Goal: Check status: Check status

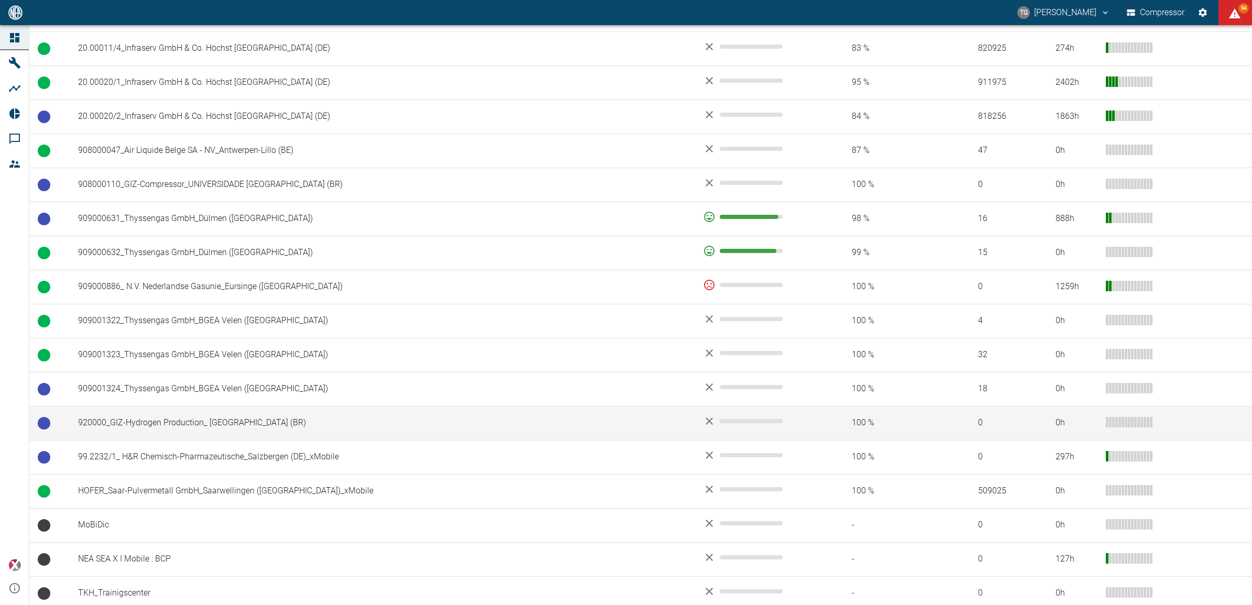
scroll to position [645, 0]
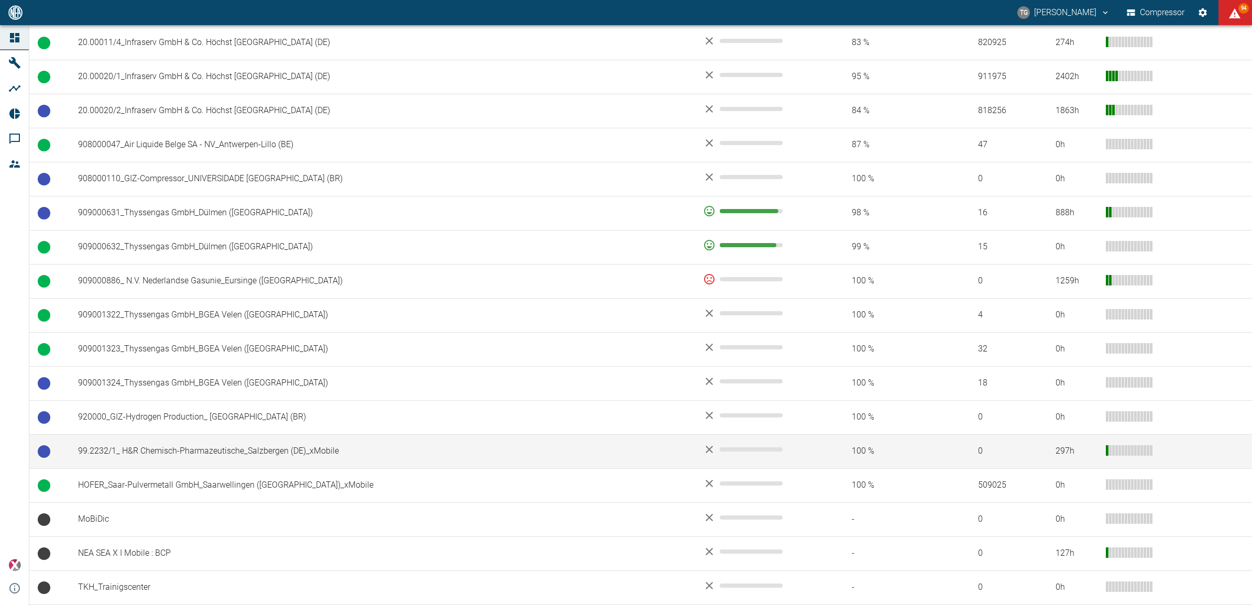
click at [161, 453] on td "99.2232/1_ H&R Chemisch-Pharmazeutische_Salzbergen (DE)_xMobile" at bounding box center [382, 451] width 625 height 34
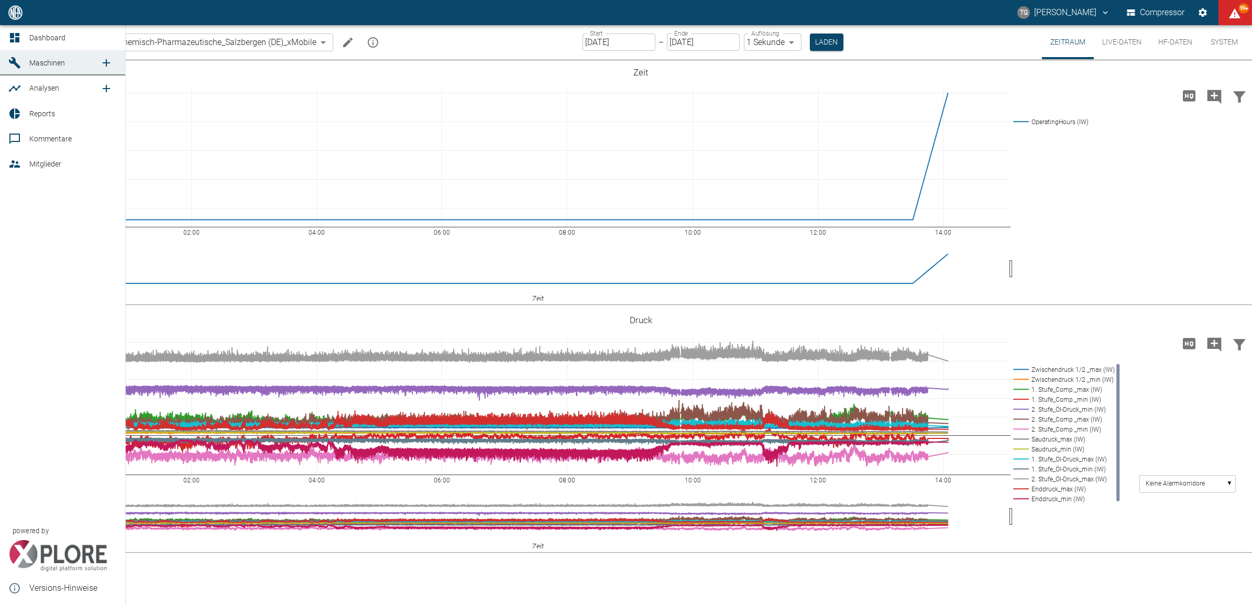
click at [3, 37] on link "Dashboard" at bounding box center [62, 37] width 125 height 25
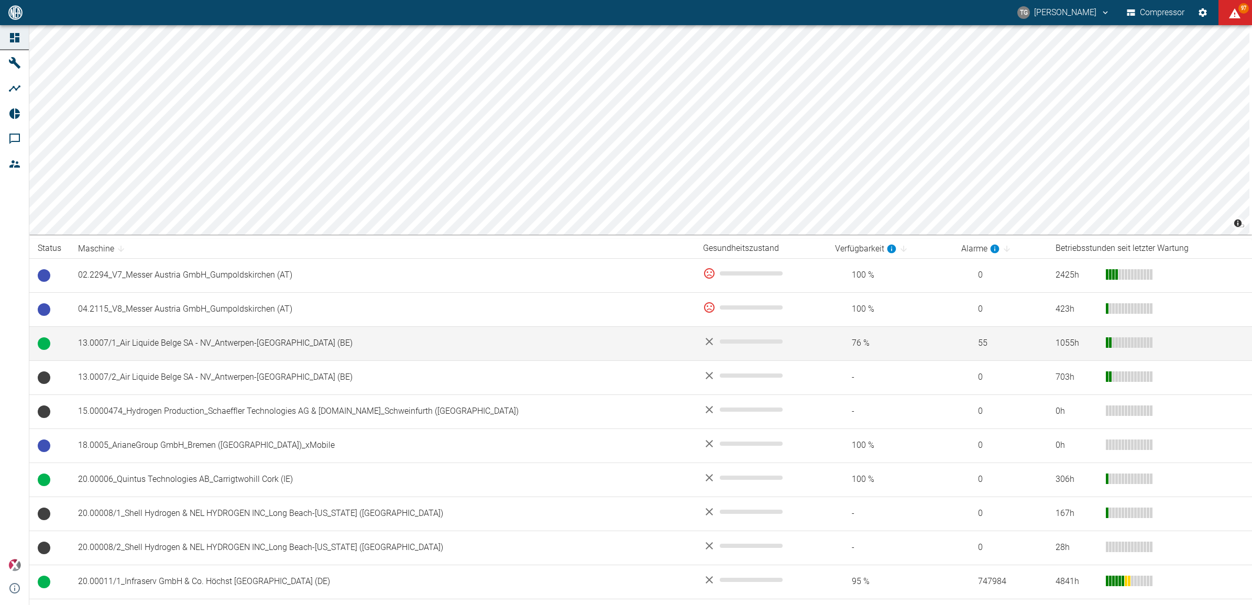
click at [174, 344] on td "13.0007/1_Air Liquide Belge SA - NV_Antwerpen-Lillo (BE)" at bounding box center [382, 343] width 625 height 34
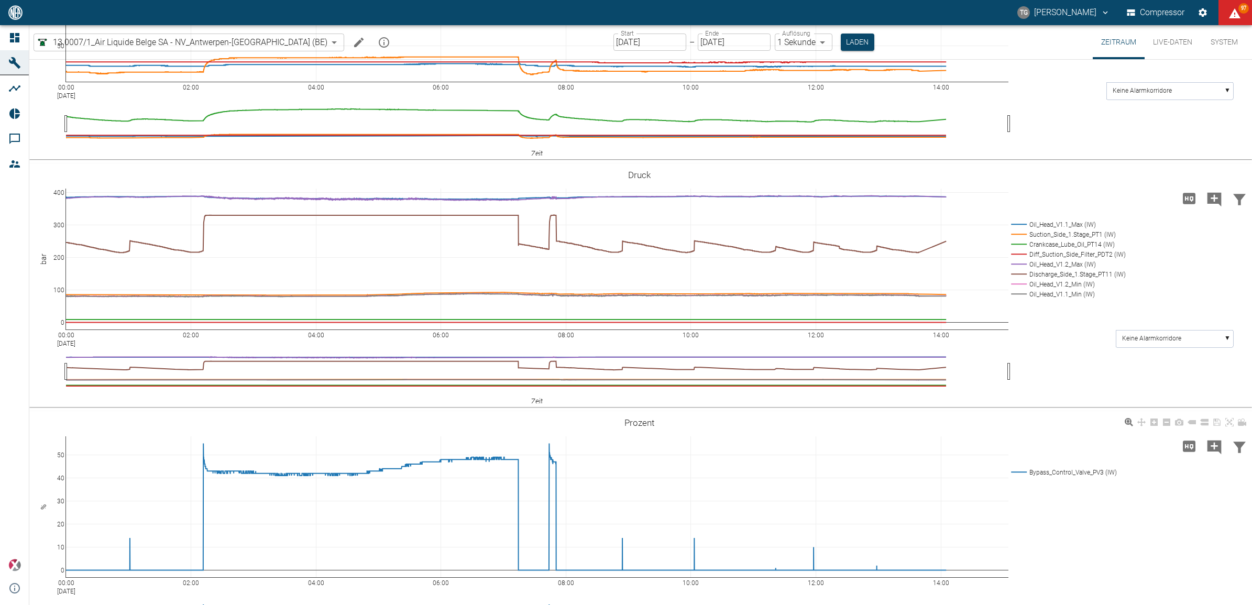
scroll to position [445, 0]
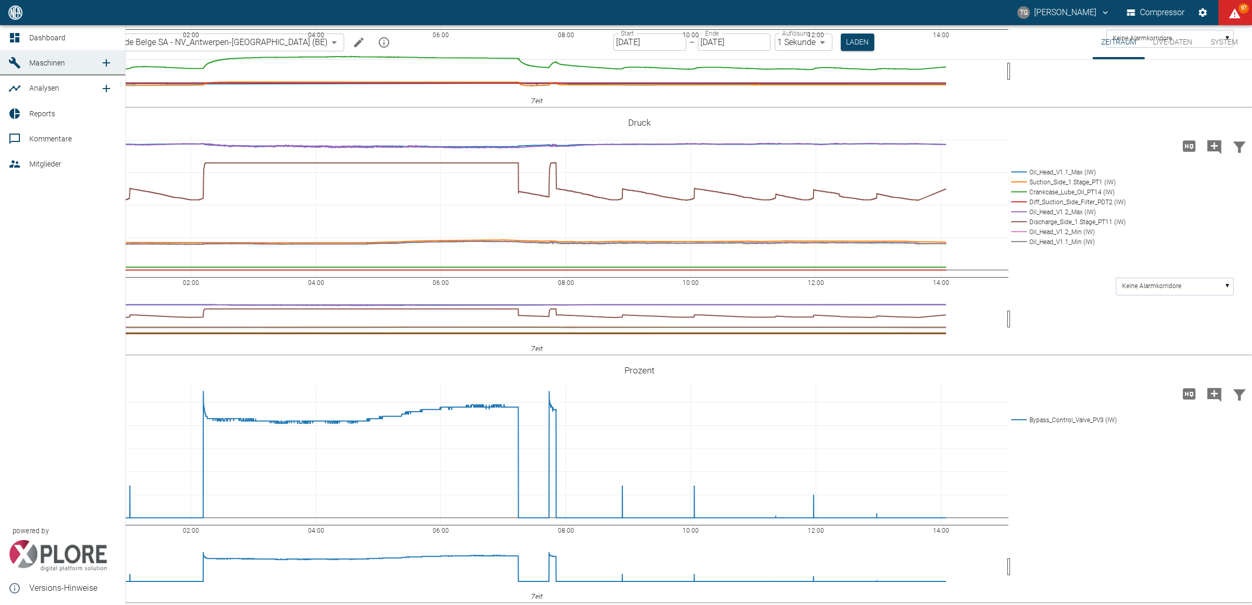
click at [21, 35] on div at bounding box center [16, 37] width 16 height 13
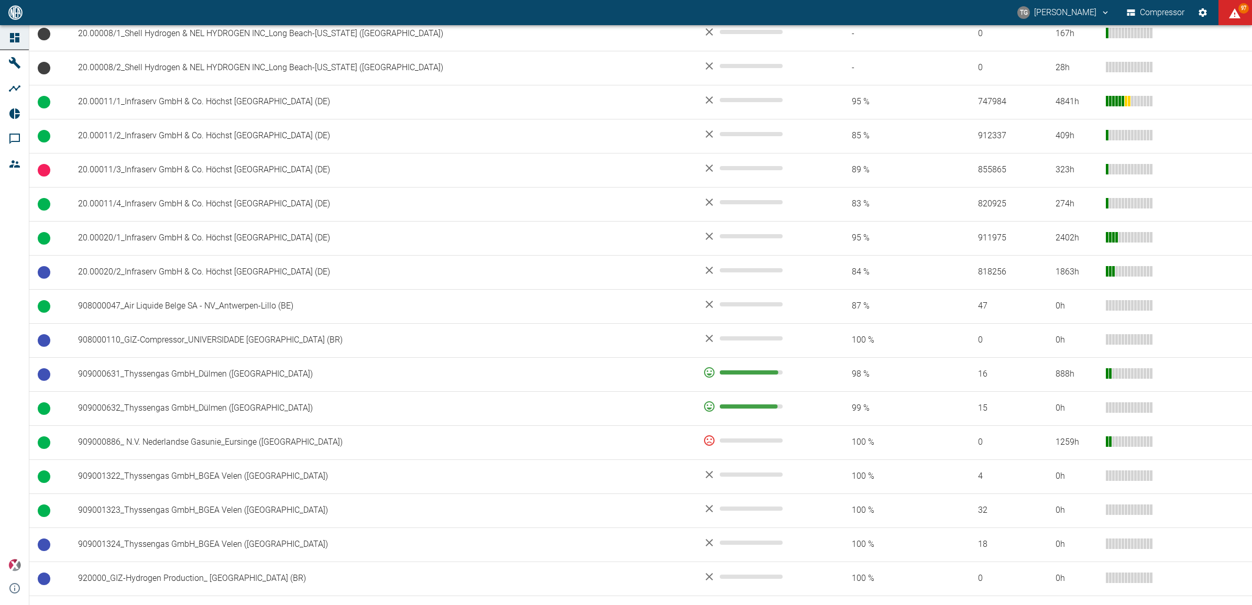
scroll to position [590, 0]
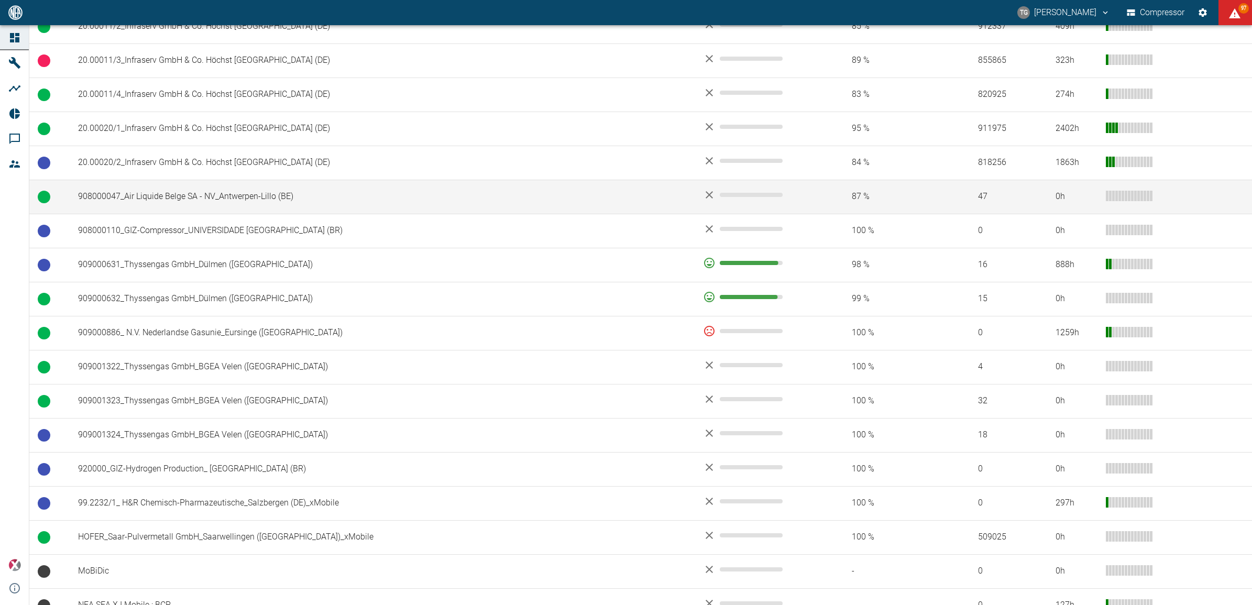
click at [134, 201] on td "908000047_Air Liquide Belge SA - NV_Antwerpen-Lillo (BE)" at bounding box center [382, 197] width 625 height 34
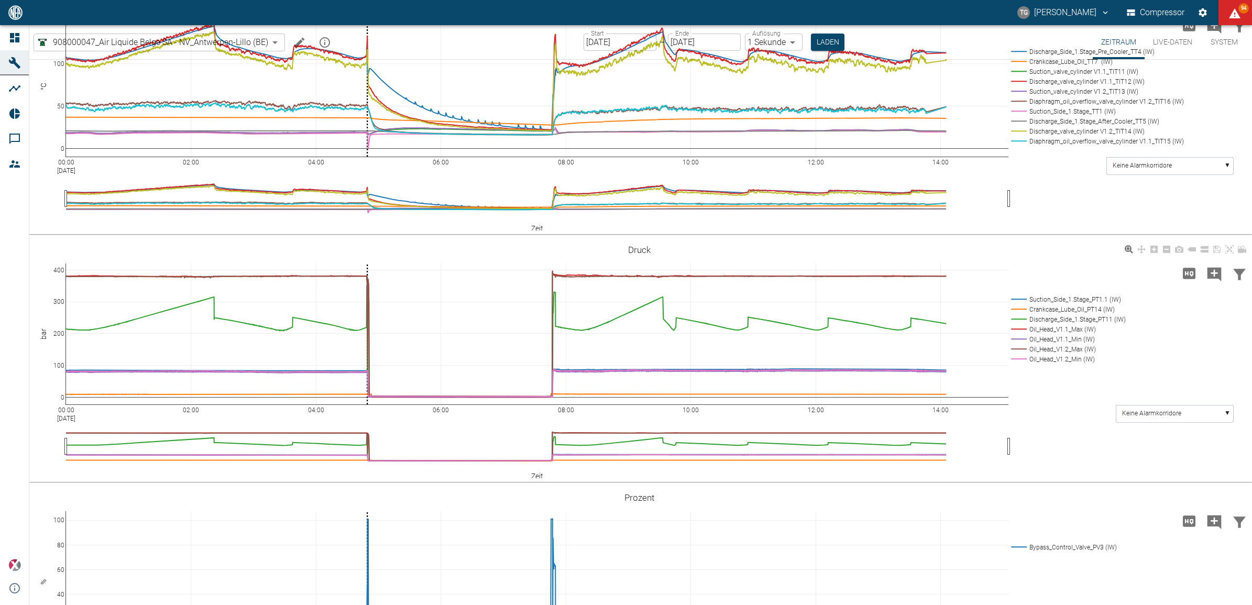
scroll to position [721, 0]
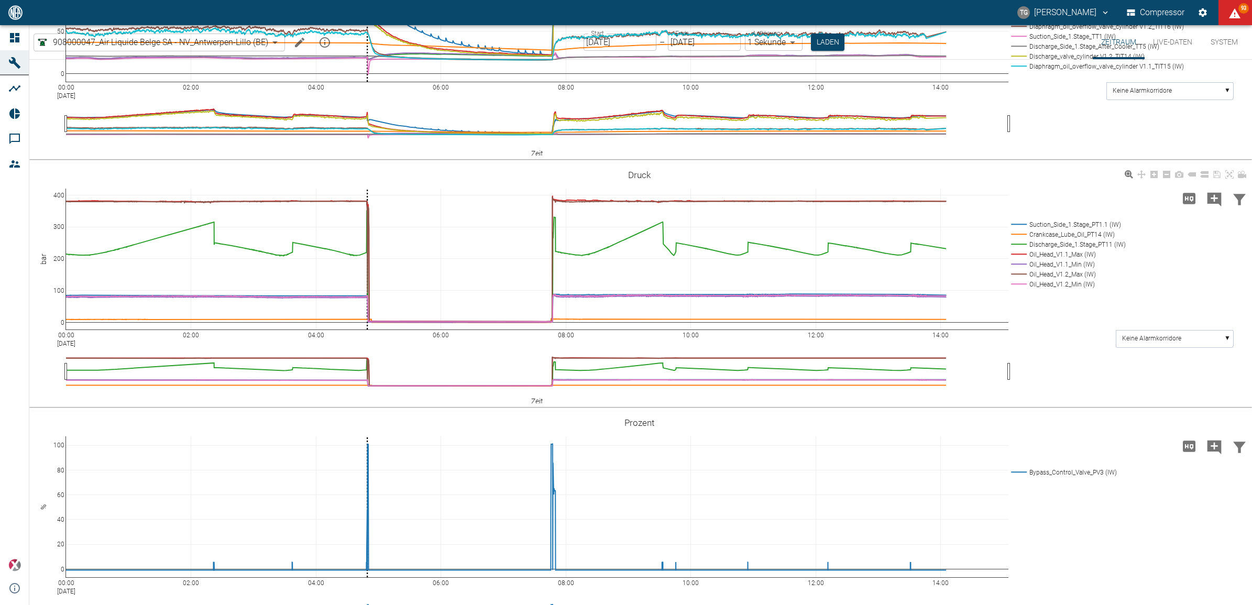
click at [1192, 177] on icon at bounding box center [1192, 174] width 8 height 4
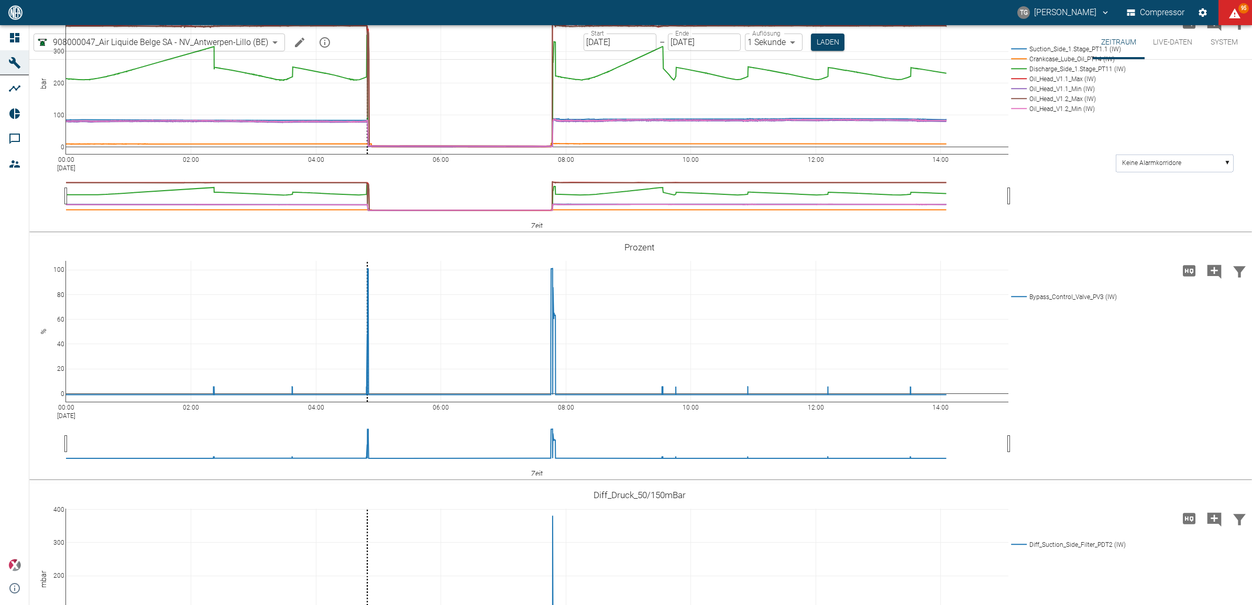
scroll to position [917, 0]
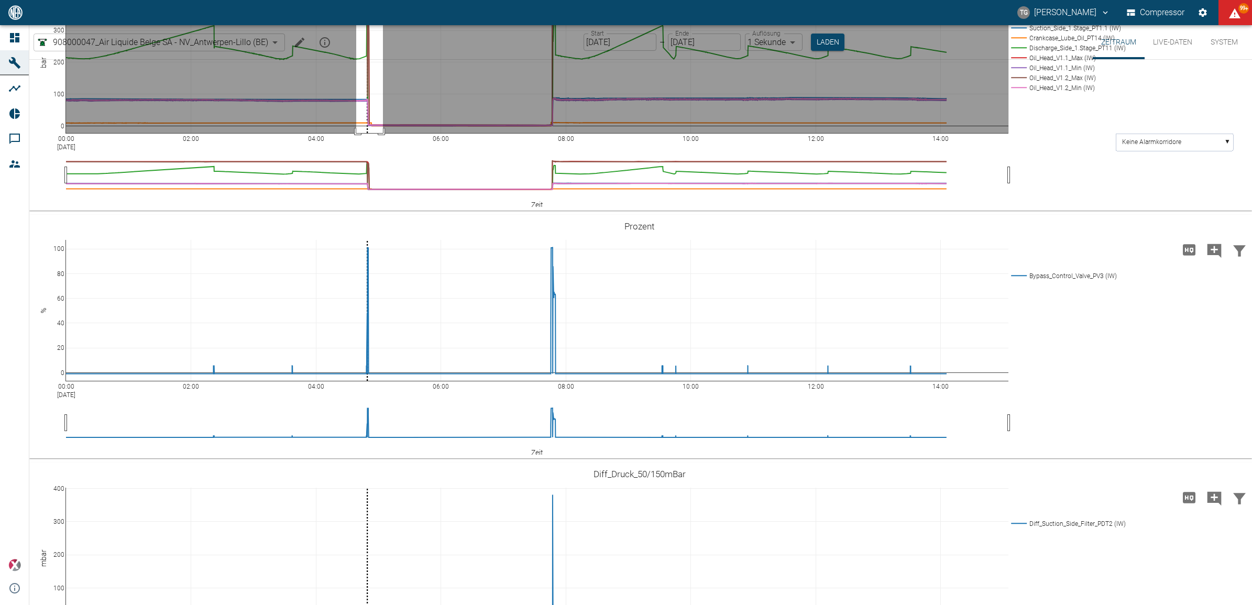
drag, startPoint x: 356, startPoint y: 165, endPoint x: 383, endPoint y: 304, distance: 141.9
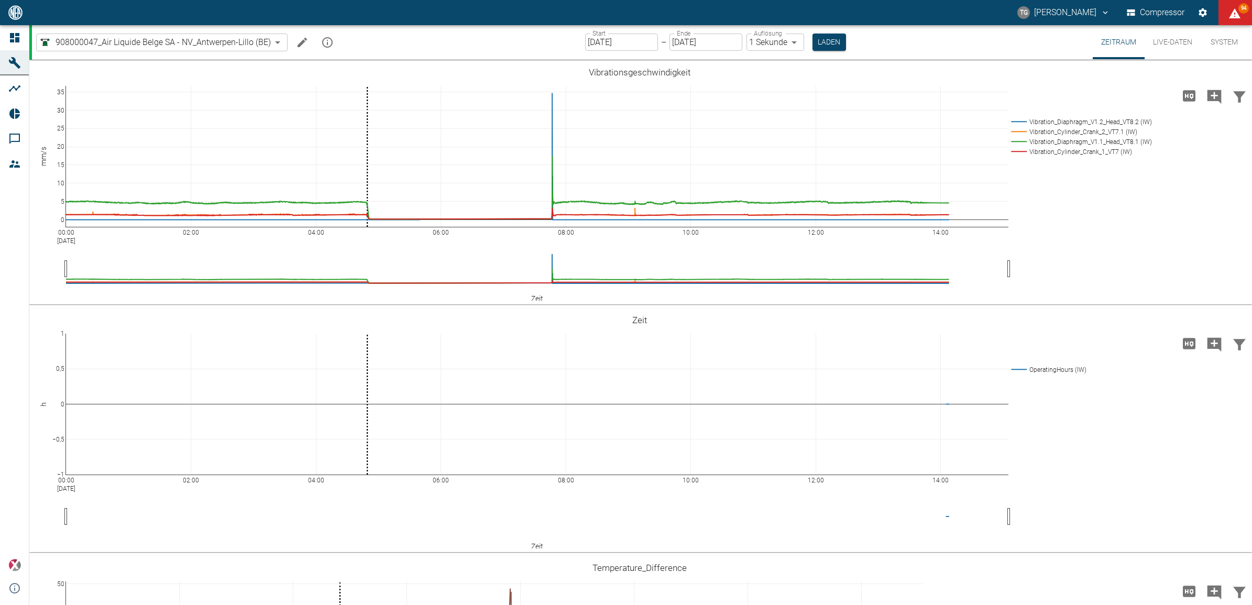
scroll to position [917, 0]
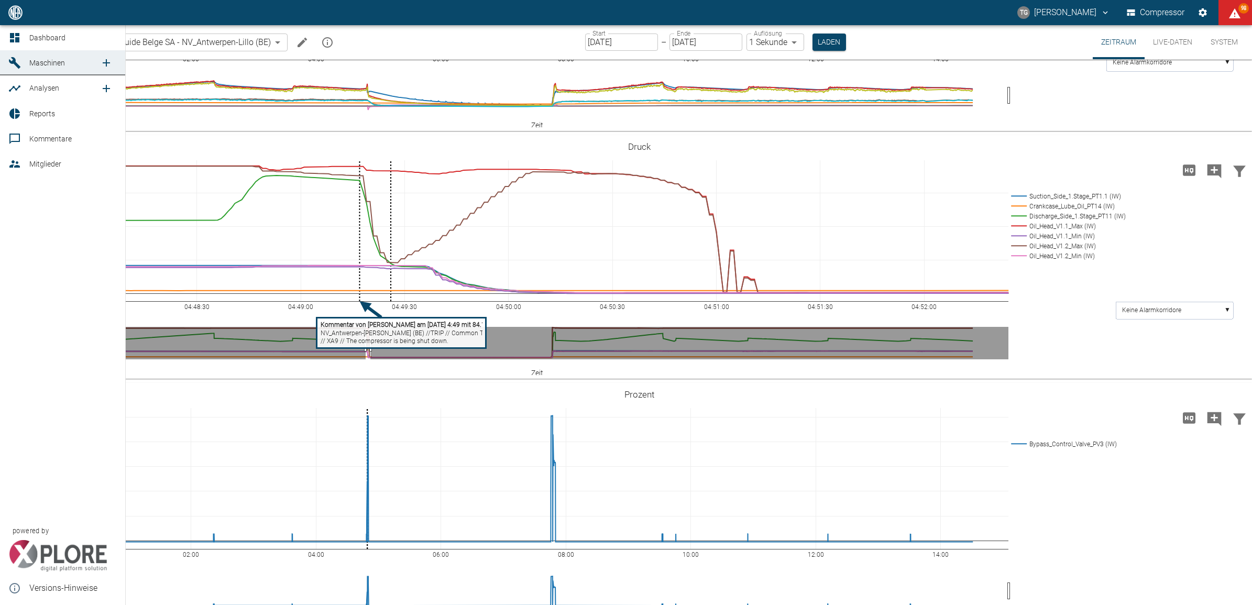
click at [15, 36] on icon at bounding box center [14, 37] width 13 height 13
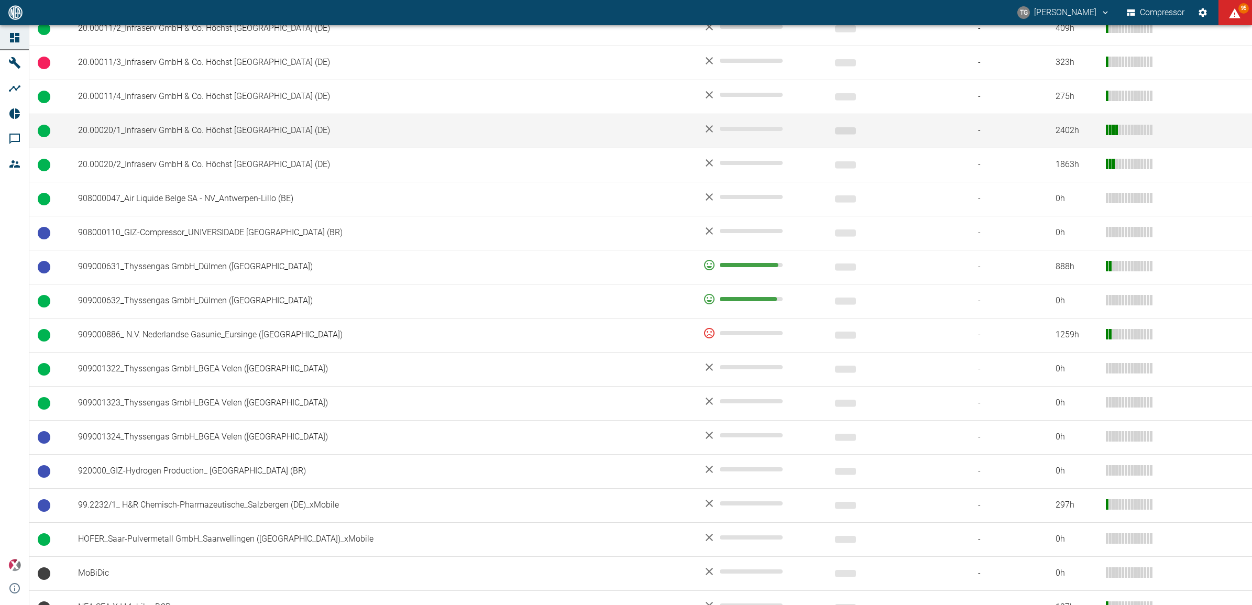
scroll to position [645, 0]
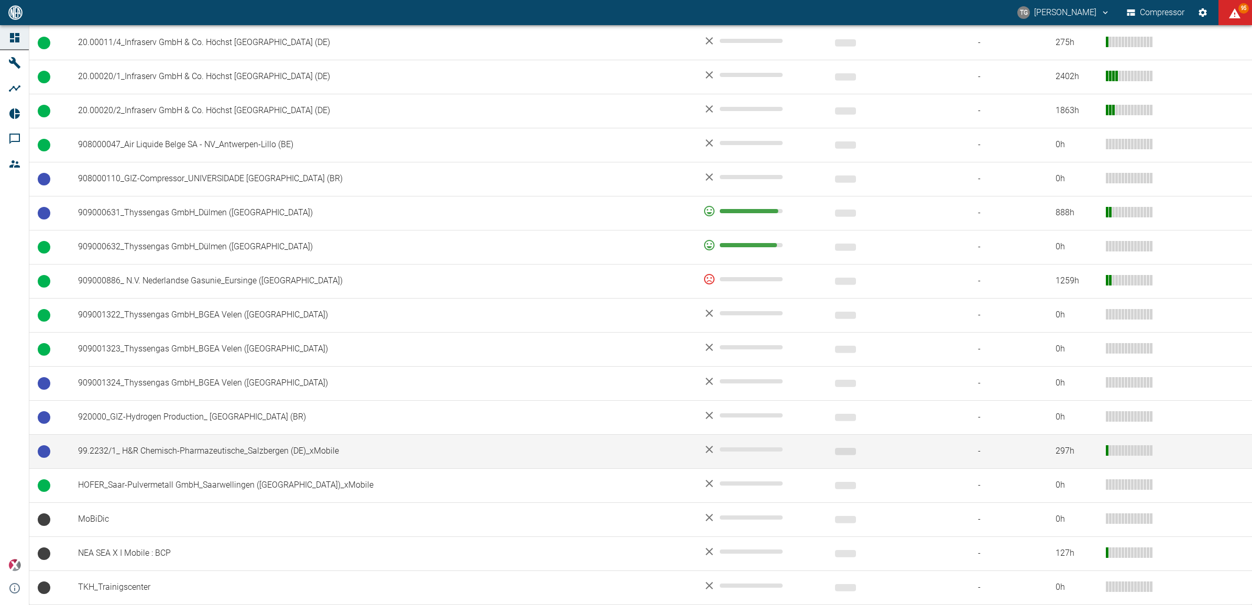
click at [173, 444] on td "99.2232/1_ H&R Chemisch-Pharmazeutische_Salzbergen (DE)_xMobile" at bounding box center [382, 451] width 625 height 34
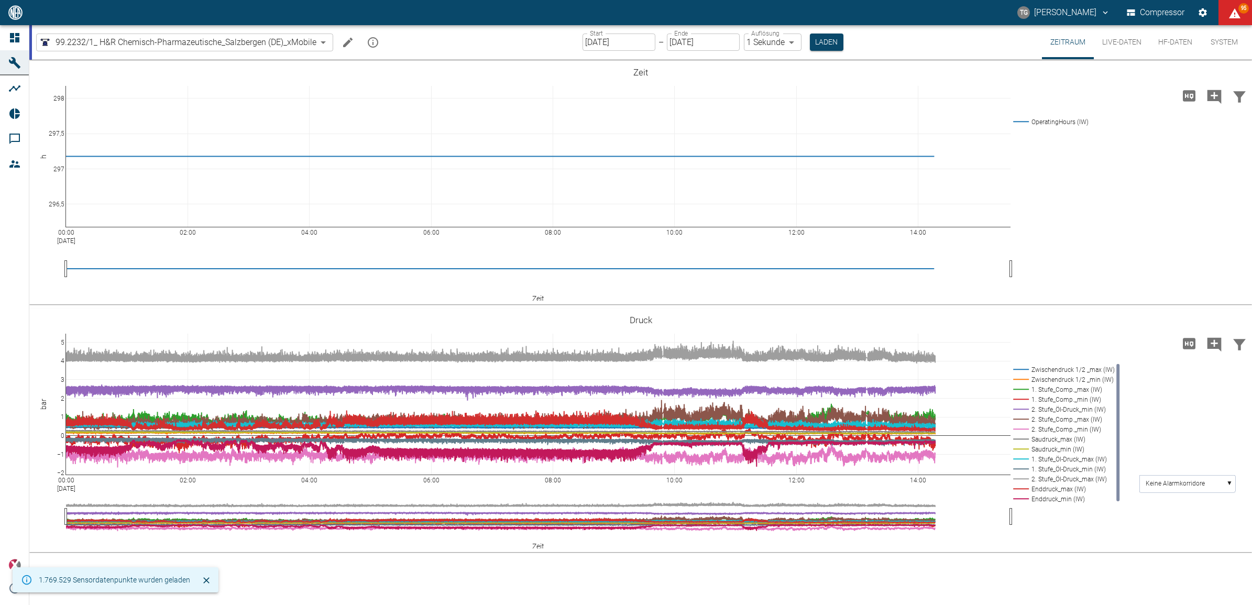
click at [581, 25] on div "TG Thomas Gregoir Compressor 95" at bounding box center [626, 12] width 1252 height 25
drag, startPoint x: 588, startPoint y: 30, endPoint x: 595, endPoint y: 37, distance: 8.9
click at [591, 31] on label "Start" at bounding box center [596, 33] width 13 height 9
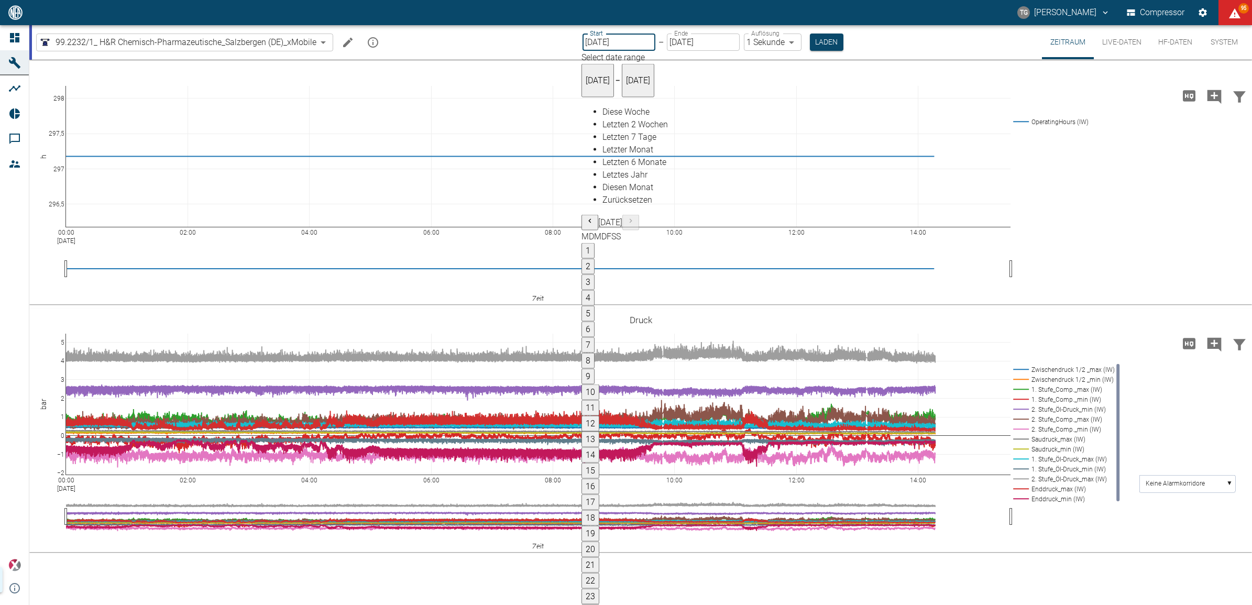
click at [595, 37] on label "Start" at bounding box center [596, 33] width 13 height 9
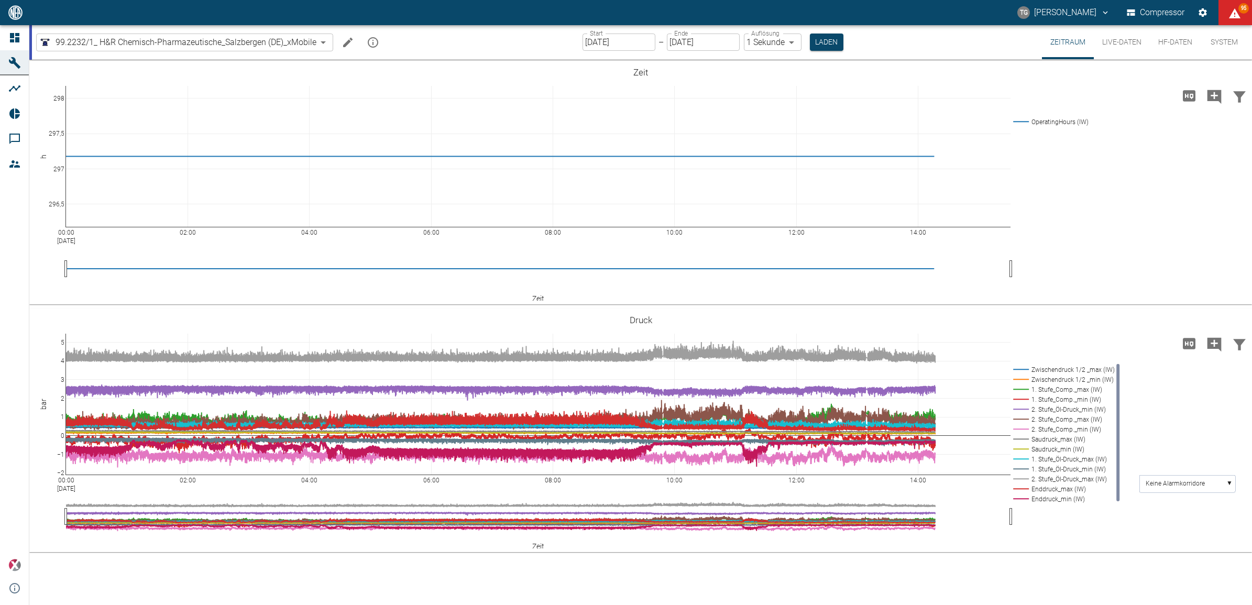
click at [604, 45] on input "11.09.2025" at bounding box center [619, 42] width 73 height 17
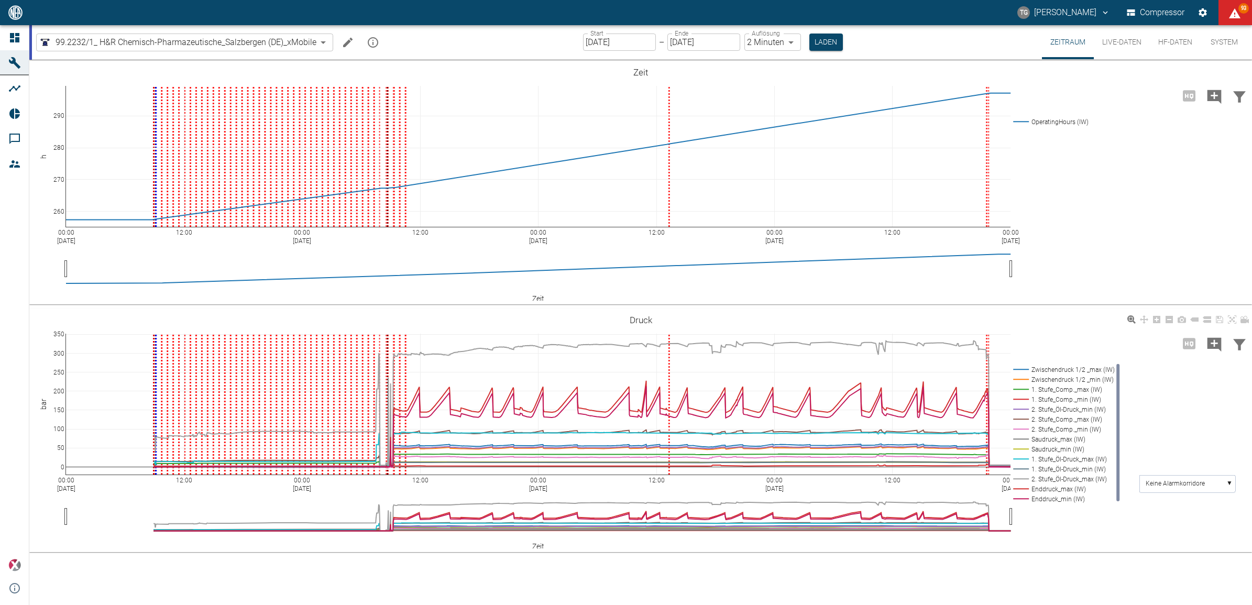
click at [1195, 321] on icon at bounding box center [1195, 320] width 8 height 4
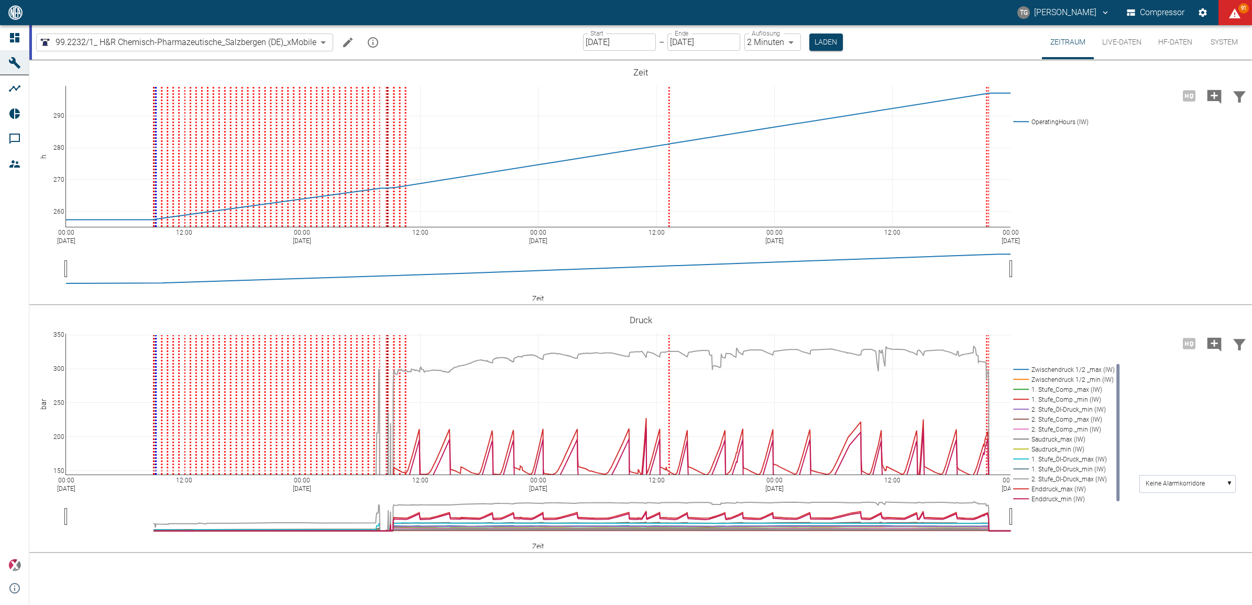
drag, startPoint x: 59, startPoint y: 465, endPoint x: 57, endPoint y: 497, distance: 31.5
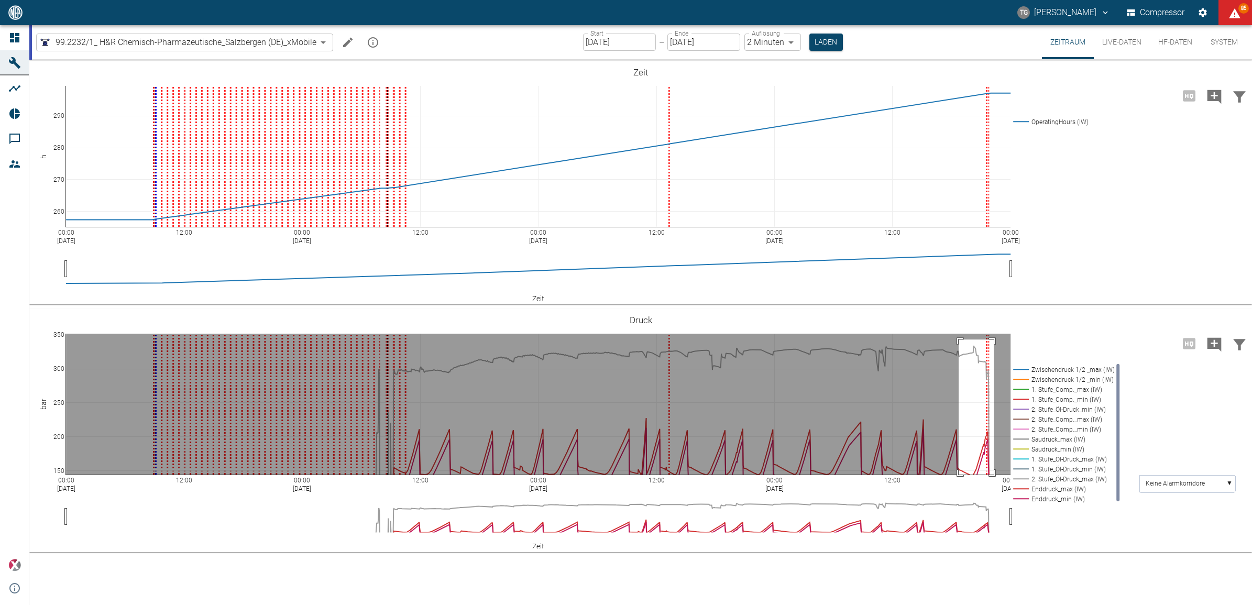
drag, startPoint x: 959, startPoint y: 340, endPoint x: 994, endPoint y: 485, distance: 149.8
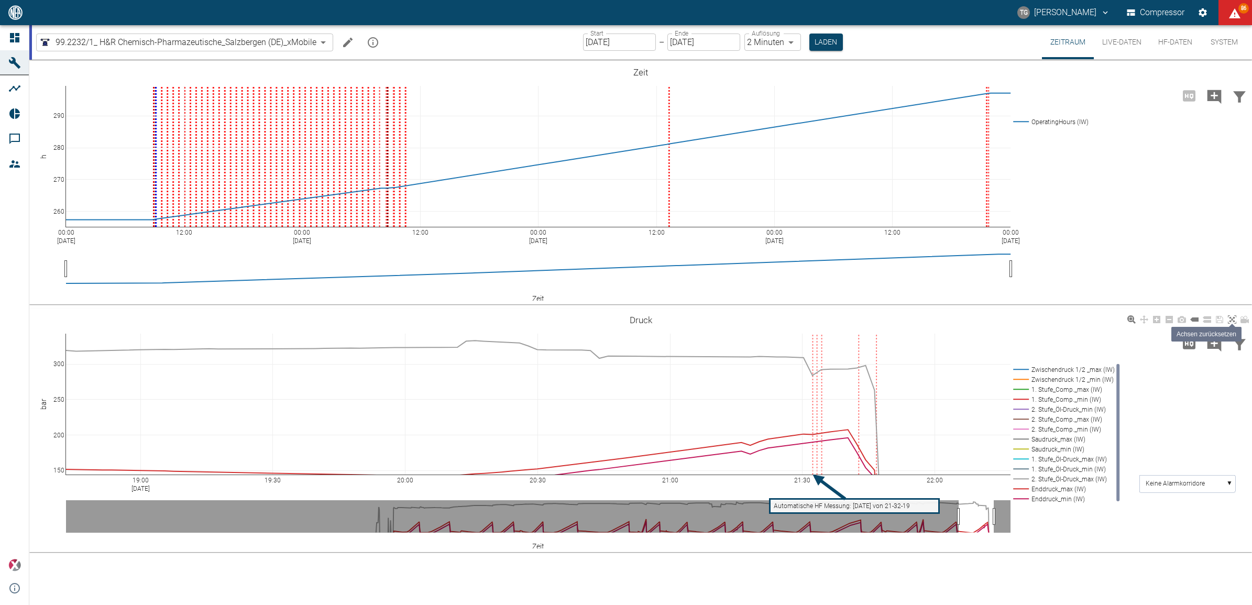
click at [1232, 320] on icon at bounding box center [1232, 319] width 8 height 8
